Goal: Obtain resource: Obtain resource

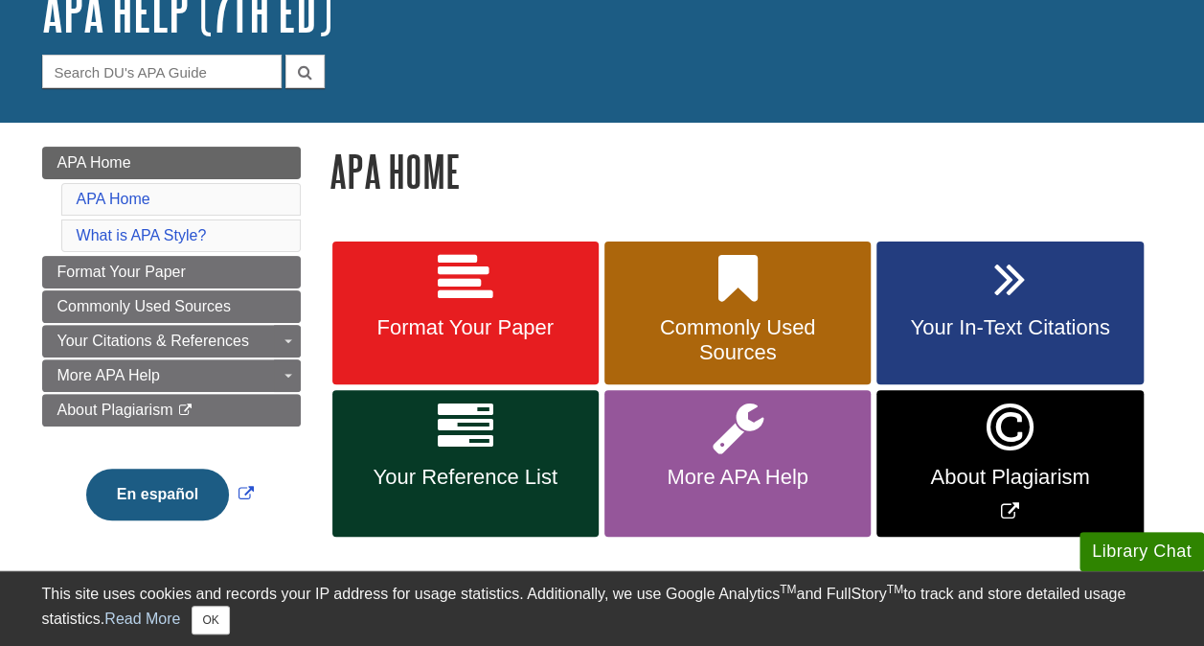
scroll to position [142, 0]
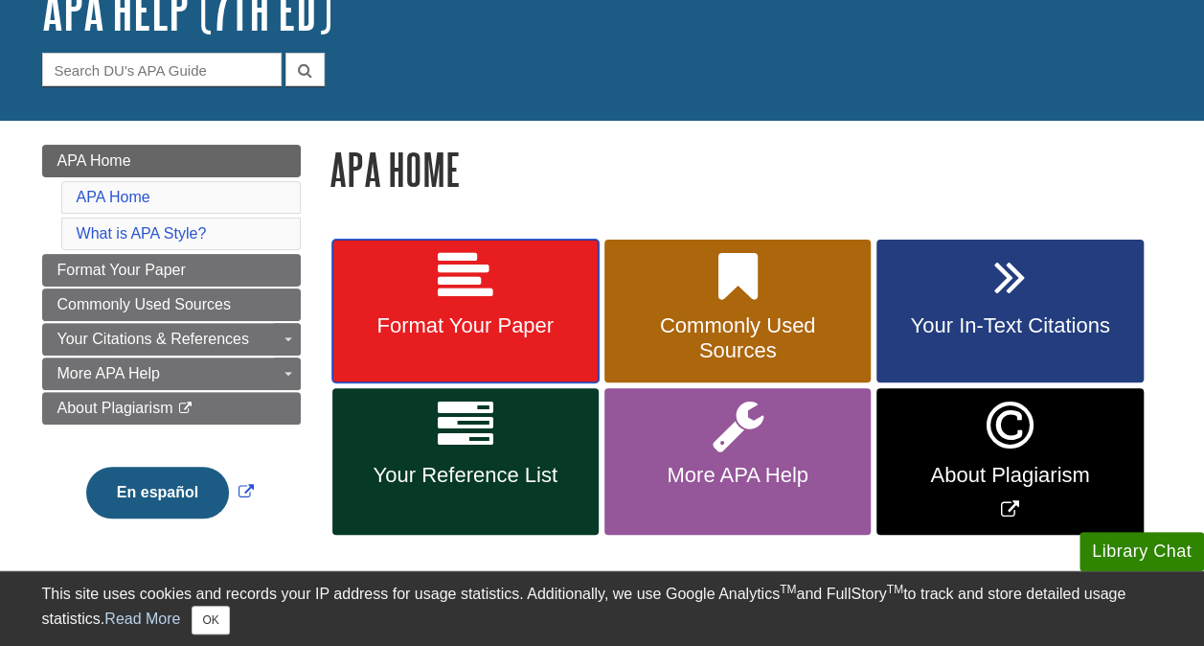
click at [487, 299] on icon at bounding box center [466, 277] width 56 height 56
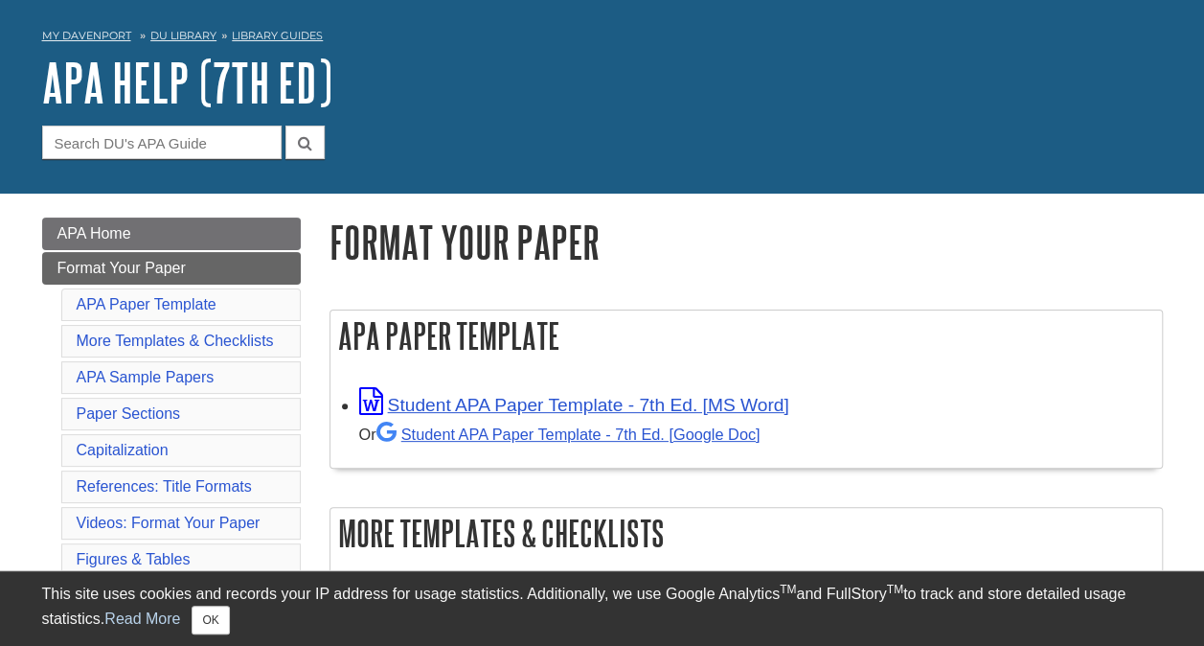
scroll to position [73, 0]
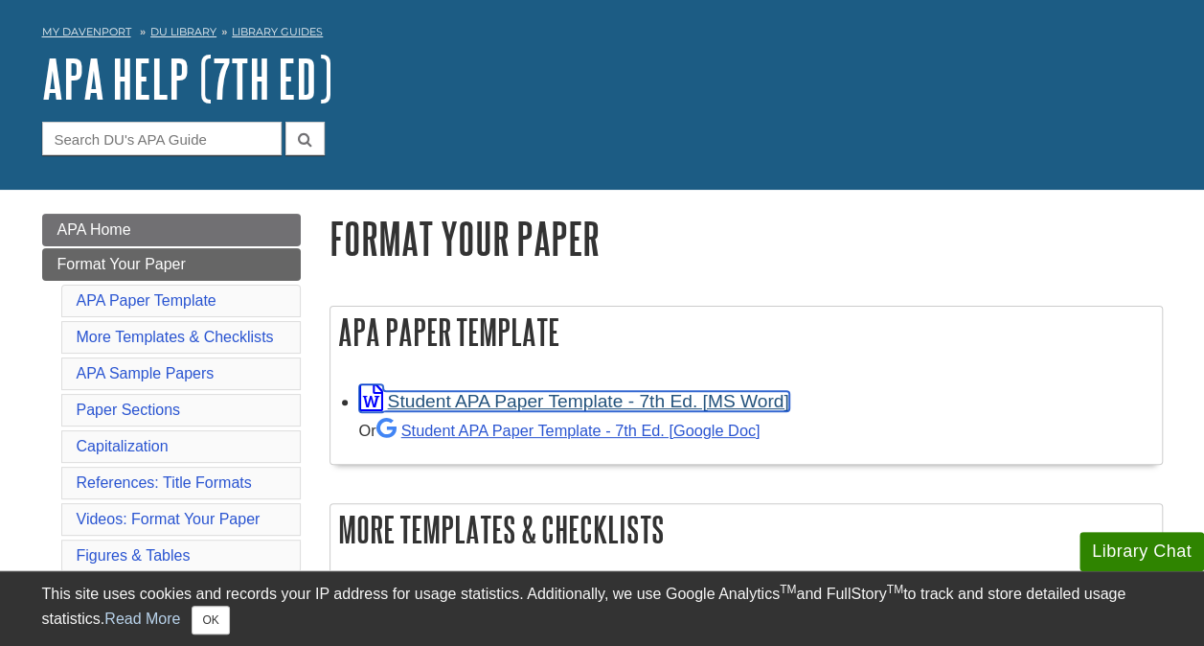
click at [536, 397] on link "Student APA Paper Template - 7th Ed. [MS Word]" at bounding box center [574, 401] width 430 height 20
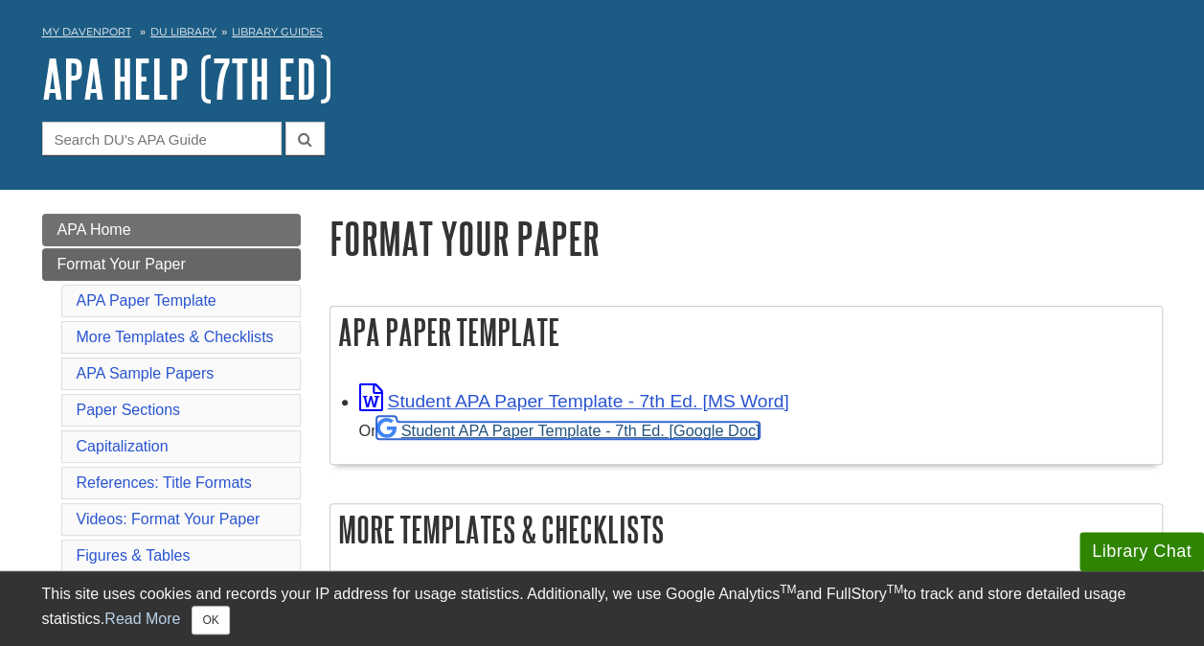
click at [702, 428] on link "Student APA Paper Template - 7th Ed. [Google Doc]" at bounding box center [568, 430] width 384 height 17
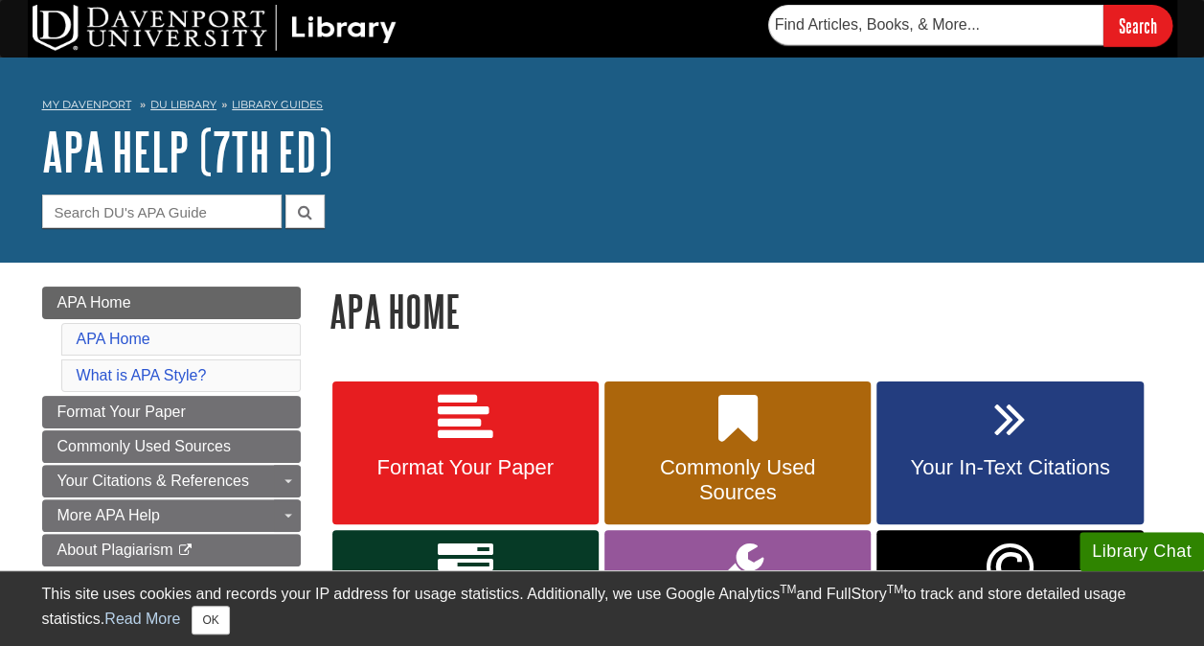
drag, startPoint x: 0, startPoint y: 0, endPoint x: 508, endPoint y: 425, distance: 662.3
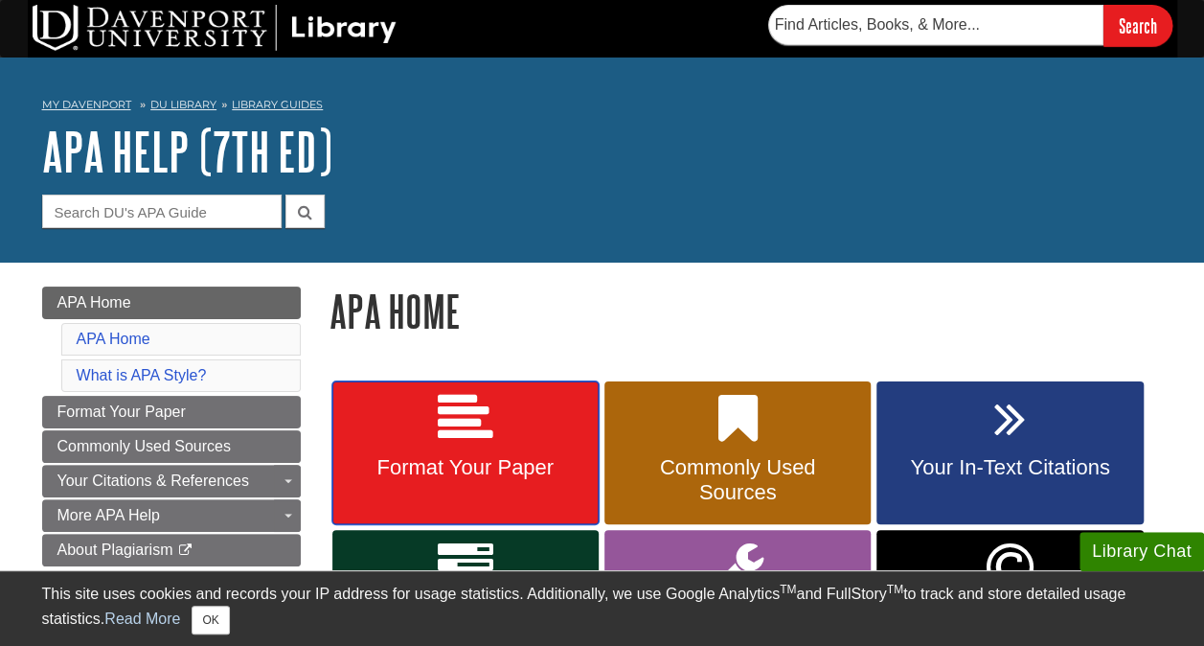
click at [445, 429] on icon at bounding box center [466, 419] width 56 height 56
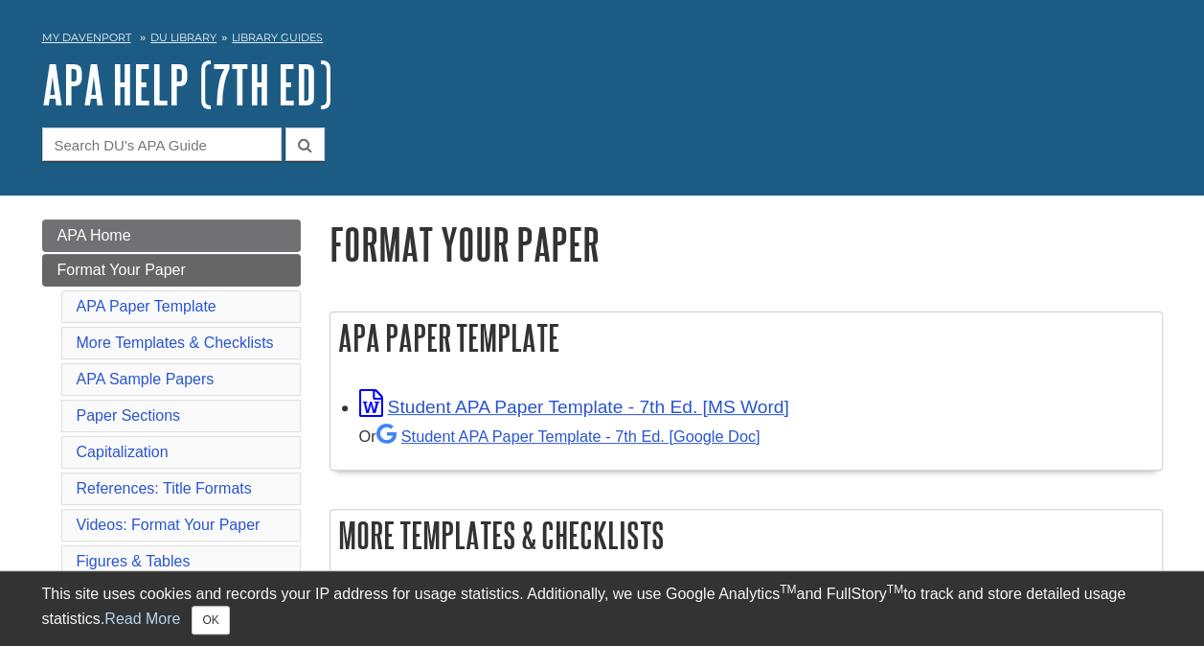
scroll to position [66, 0]
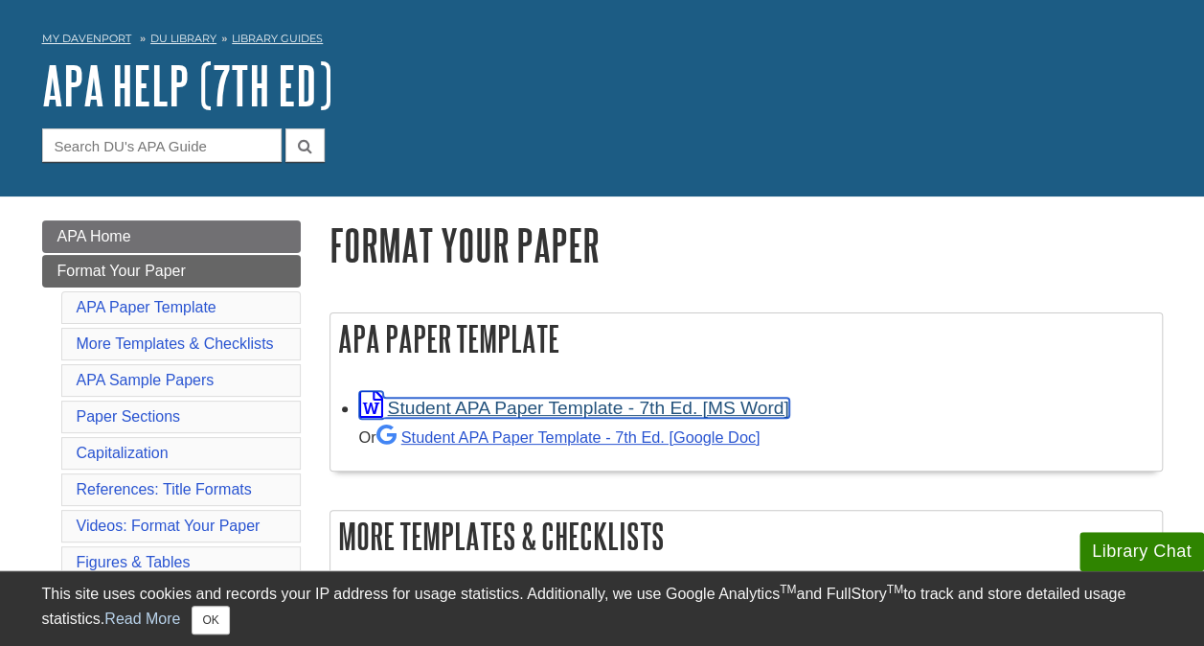
click at [614, 409] on link "Student APA Paper Template - 7th Ed. [MS Word]" at bounding box center [574, 408] width 430 height 20
